Goal: Task Accomplishment & Management: Use online tool/utility

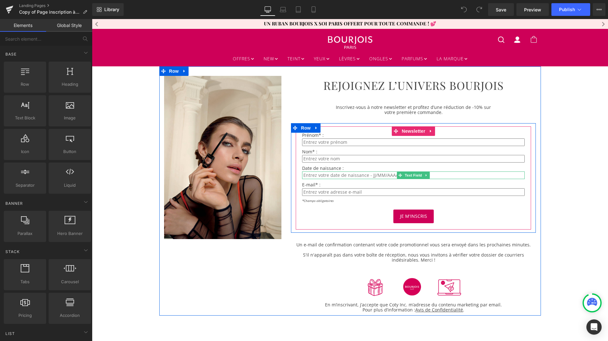
click at [377, 174] on input "text" at bounding box center [413, 176] width 222 height 8
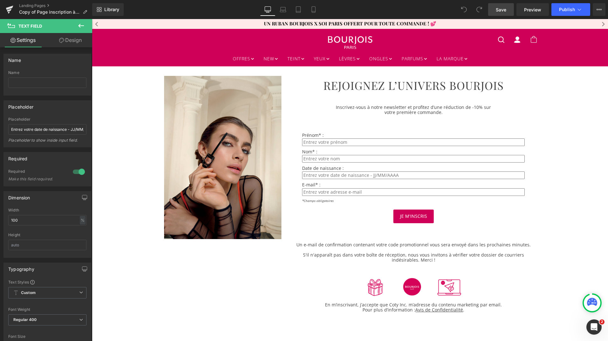
click at [500, 10] on span "Save" at bounding box center [500, 9] width 10 height 7
click at [78, 26] on icon at bounding box center [81, 26] width 8 height 8
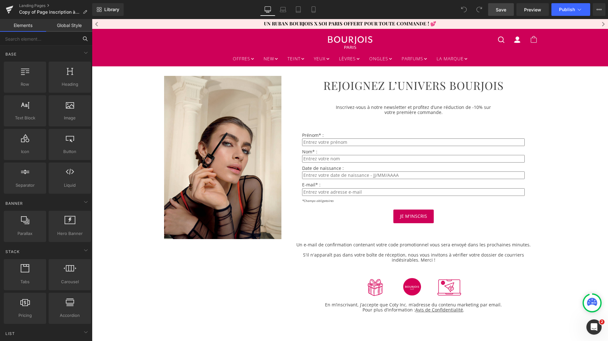
click at [60, 39] on input "text" at bounding box center [39, 39] width 78 height 14
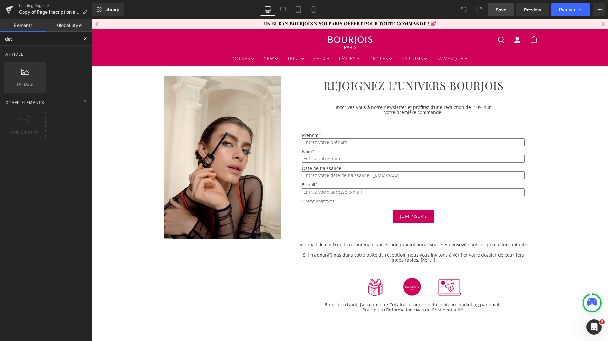
type input "date"
click at [33, 74] on div at bounding box center [25, 74] width 38 height 14
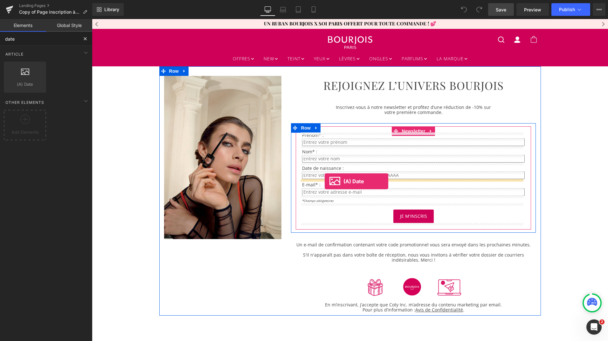
drag, startPoint x: 114, startPoint y: 102, endPoint x: 324, endPoint y: 181, distance: 224.7
drag, startPoint x: 115, startPoint y: 97, endPoint x: 339, endPoint y: 179, distance: 238.9
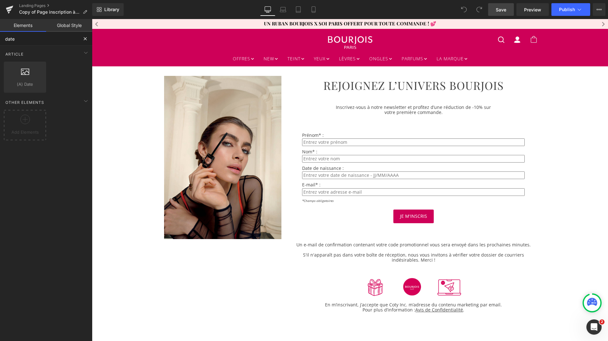
drag, startPoint x: 16, startPoint y: 40, endPoint x: 3, endPoint y: 39, distance: 12.4
click at [3, 39] on input "date" at bounding box center [39, 39] width 78 height 14
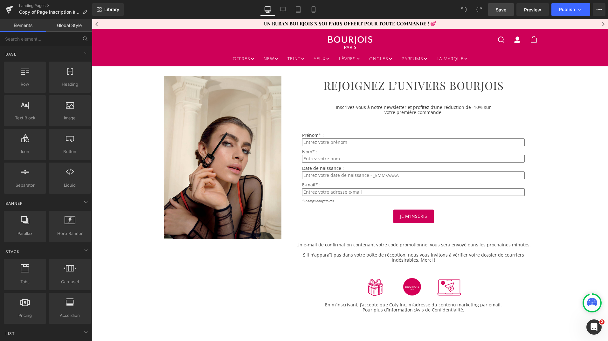
click at [501, 7] on span "Save" at bounding box center [500, 9] width 10 height 7
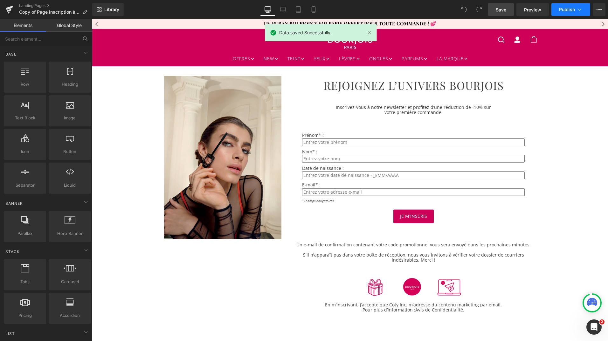
click at [565, 10] on span "Publish" at bounding box center [567, 9] width 16 height 5
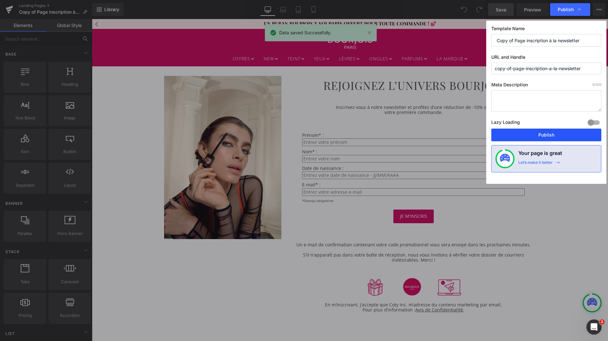
click at [540, 135] on button "Publish" at bounding box center [546, 135] width 110 height 13
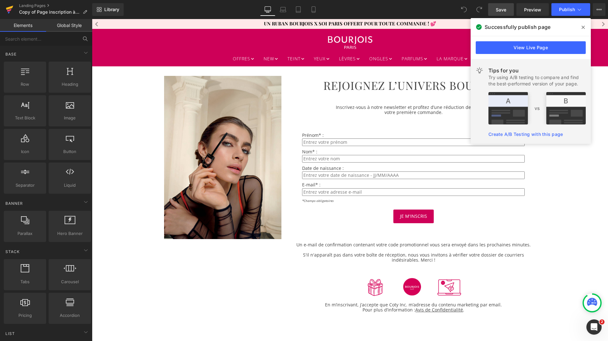
click at [11, 10] on icon at bounding box center [10, 10] width 8 height 16
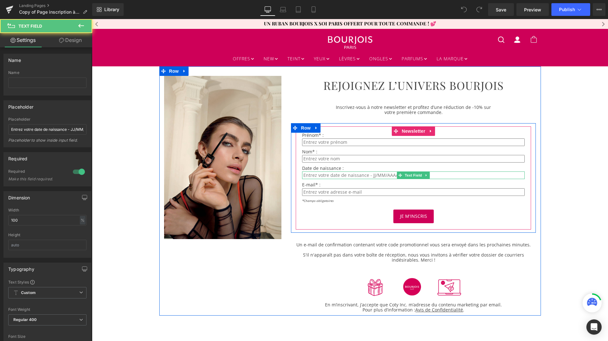
click at [388, 175] on input "text" at bounding box center [413, 176] width 222 height 8
drag, startPoint x: 393, startPoint y: 175, endPoint x: 343, endPoint y: 174, distance: 50.6
click at [343, 174] on input "text" at bounding box center [413, 176] width 222 height 8
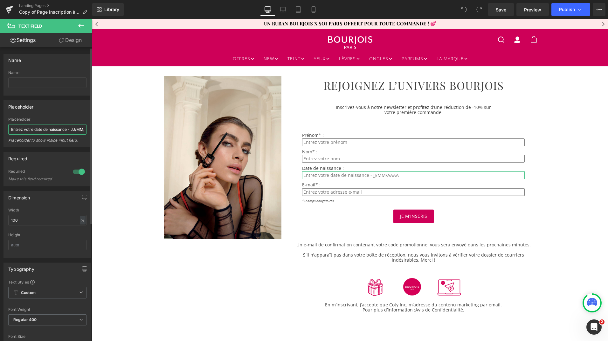
click at [74, 129] on input "Entrez votre date de naissance - JJ/MM/AAAA" at bounding box center [47, 129] width 78 height 10
click at [9, 10] on icon at bounding box center [10, 10] width 8 height 16
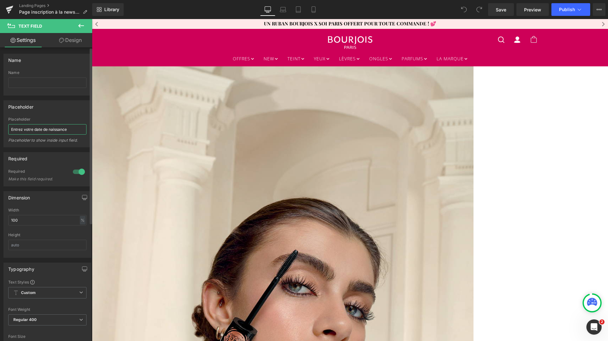
click at [58, 130] on input "Entrez votre date de naissance" at bounding box center [47, 129] width 78 height 10
paste input "- JJ/MM/AAAA"
type input "Entrez votre date de naissance - JJ/MM/AAAA"
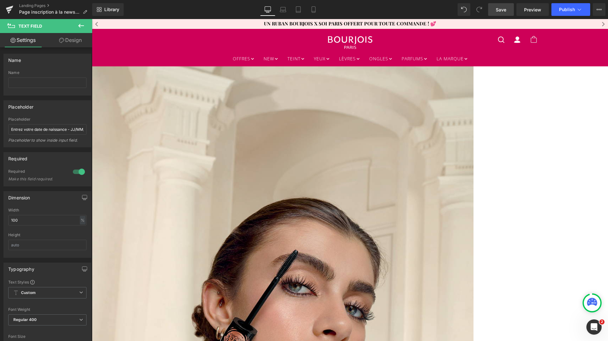
click at [497, 6] on span "Save" at bounding box center [500, 9] width 10 height 7
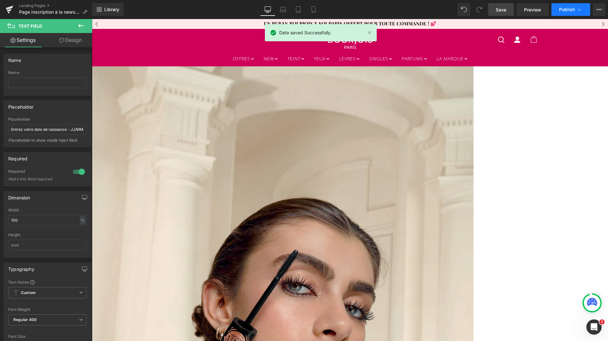
click at [563, 10] on span "Publish" at bounding box center [567, 9] width 16 height 5
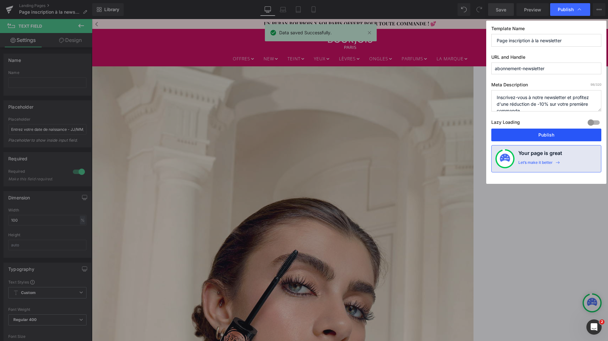
click at [548, 132] on button "Publish" at bounding box center [546, 135] width 110 height 13
